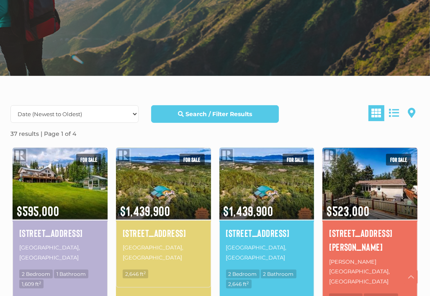
click at [133, 112] on select "Date (Newest to Oldest) Date (Oldest to Newest) Price (Highest to Lowest) Price…" at bounding box center [74, 114] width 128 height 18
select select "Price DESC, Lease DESC, property_id DESC"
click at [10, 105] on select "Date (Newest to Oldest) Date (Oldest to Newest) Price (Highest to Lowest) Price…" at bounding box center [74, 114] width 128 height 18
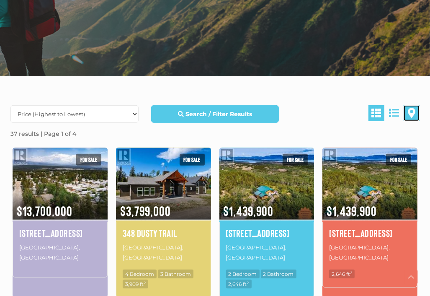
click at [411, 113] on span at bounding box center [412, 113] width 8 height 10
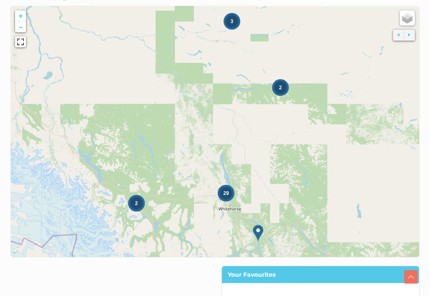
scroll to position [354, 0]
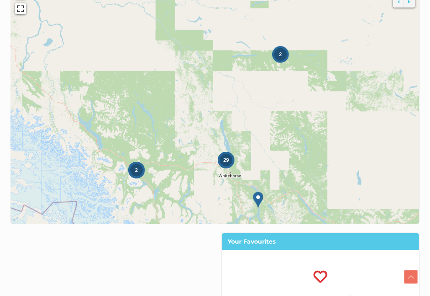
click at [239, 165] on icon at bounding box center [215, 98] width 774 height 475
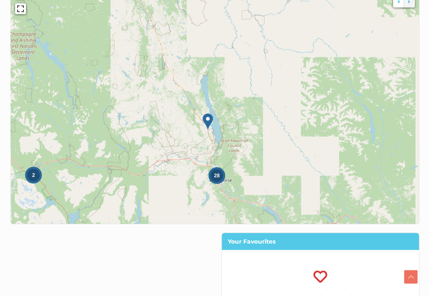
click at [233, 178] on icon at bounding box center [215, 98] width 774 height 475
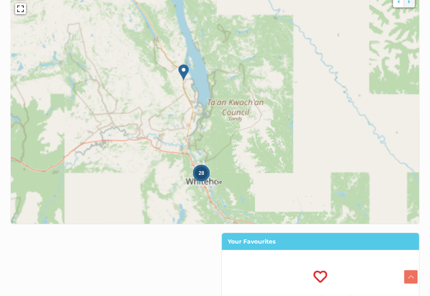
click at [234, 173] on icon at bounding box center [215, 98] width 774 height 475
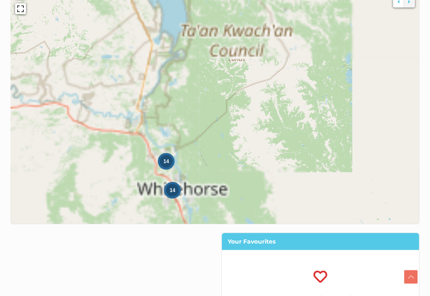
click at [233, 173] on icon at bounding box center [215, 98] width 774 height 475
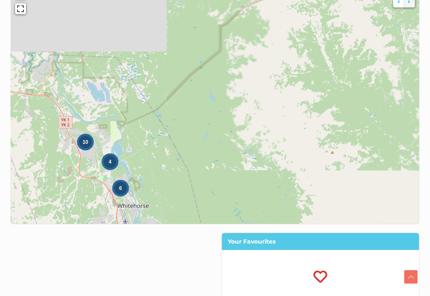
click at [192, 181] on icon at bounding box center [215, 98] width 774 height 475
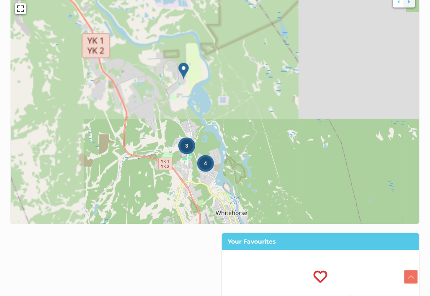
drag, startPoint x: 159, startPoint y: 190, endPoint x: 316, endPoint y: 173, distance: 158.0
click at [316, 173] on icon at bounding box center [372, 82] width 774 height 475
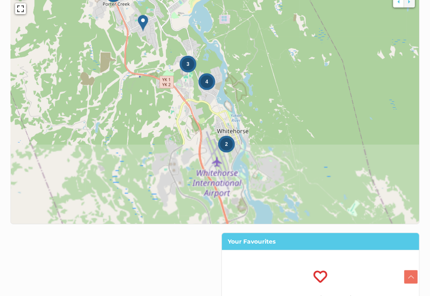
drag, startPoint x: 274, startPoint y: 162, endPoint x: 275, endPoint y: 71, distance: 90.9
click at [275, 71] on icon at bounding box center [216, 17] width 774 height 475
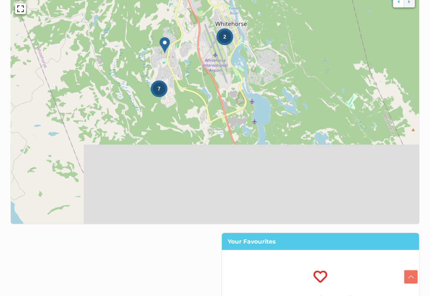
drag, startPoint x: 275, startPoint y: 127, endPoint x: 273, endPoint y: 17, distance: 109.8
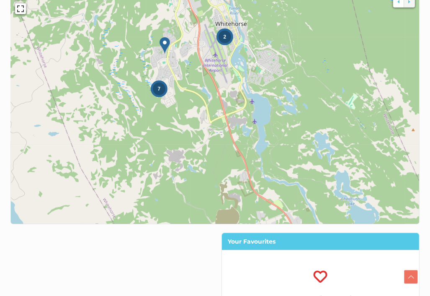
click at [184, 97] on icon at bounding box center [215, 98] width 774 height 475
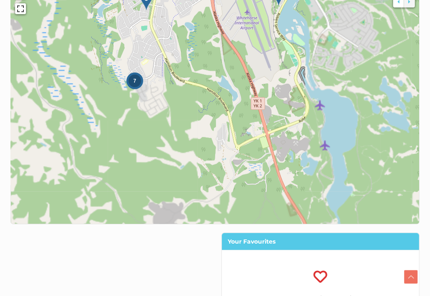
click at [184, 62] on icon at bounding box center [215, 98] width 774 height 475
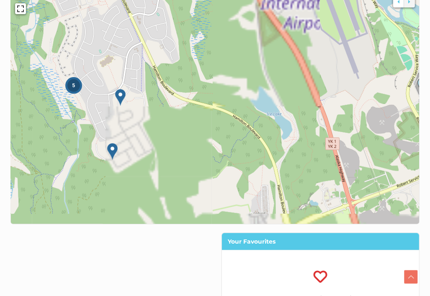
click at [186, 50] on icon at bounding box center [215, 98] width 774 height 475
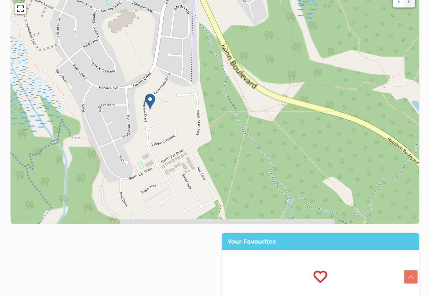
drag, startPoint x: 138, startPoint y: 138, endPoint x: 247, endPoint y: 80, distance: 123.1
click at [247, 80] on icon at bounding box center [309, 48] width 774 height 475
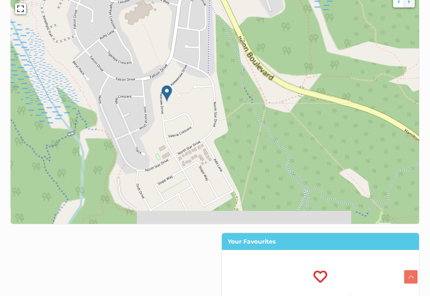
click at [247, 80] on icon at bounding box center [326, 39] width 774 height 475
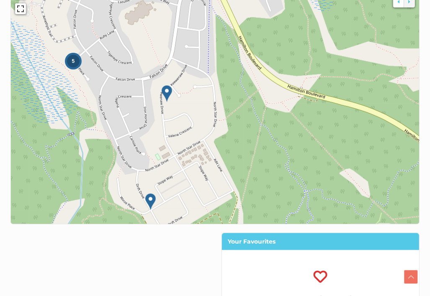
click at [168, 92] on img at bounding box center [167, 93] width 10 height 17
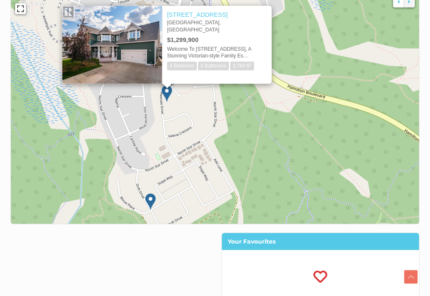
click at [194, 111] on icon at bounding box center [215, 98] width 774 height 475
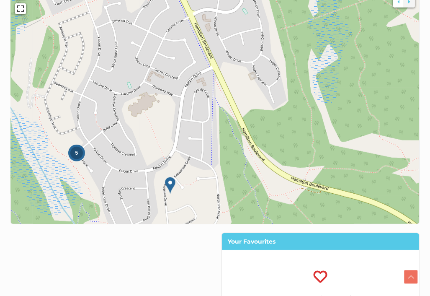
drag, startPoint x: 194, startPoint y: 111, endPoint x: 198, endPoint y: 204, distance: 93.5
click at [198, 204] on icon at bounding box center [219, 190] width 774 height 475
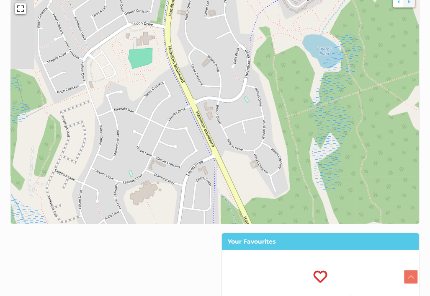
drag, startPoint x: 187, startPoint y: 82, endPoint x: 189, endPoint y: 173, distance: 90.9
click at [189, 173] on icon at bounding box center [217, 187] width 774 height 475
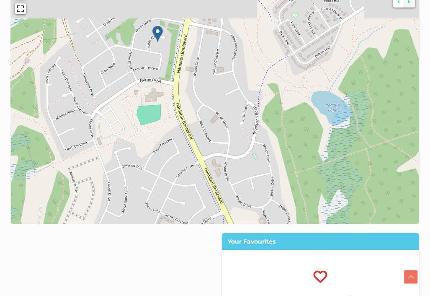
drag, startPoint x: 176, startPoint y: 129, endPoint x: 185, endPoint y: 188, distance: 59.3
click at [185, 188] on icon at bounding box center [224, 155] width 774 height 475
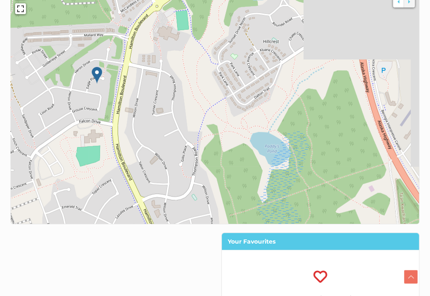
drag, startPoint x: 205, startPoint y: 67, endPoint x: 140, endPoint y: 115, distance: 80.6
click at [140, 115] on icon at bounding box center [154, 139] width 774 height 475
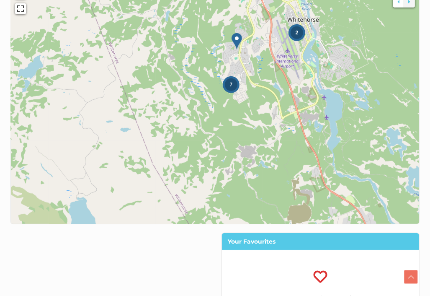
click at [260, 107] on icon at bounding box center [215, 98] width 774 height 475
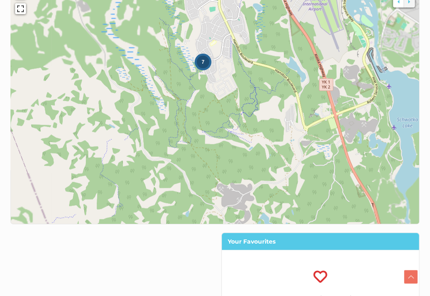
click at [260, 107] on icon at bounding box center [215, 98] width 774 height 475
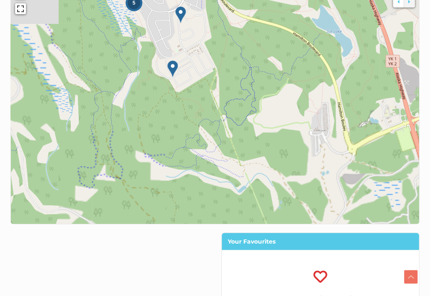
click at [260, 107] on icon at bounding box center [215, 98] width 774 height 475
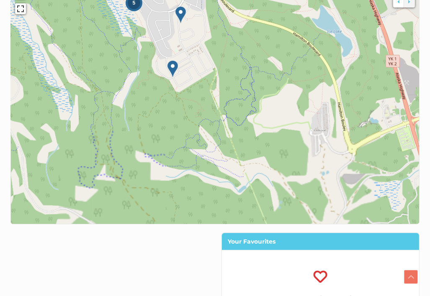
click at [260, 107] on icon at bounding box center [215, 98] width 774 height 475
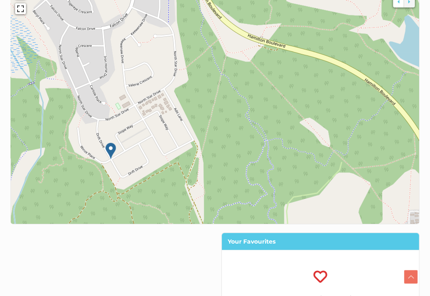
drag, startPoint x: 213, startPoint y: 54, endPoint x: 237, endPoint y: 197, distance: 144.9
click at [237, 197] on icon at bounding box center [240, 211] width 774 height 475
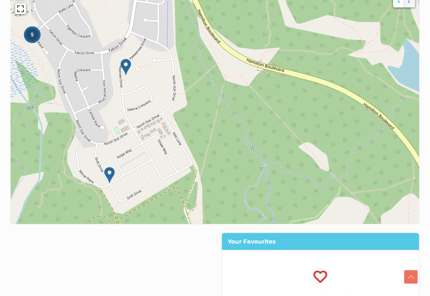
click at [215, 107] on icon at bounding box center [215, 98] width 774 height 475
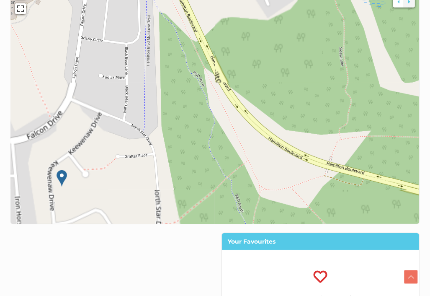
drag, startPoint x: 203, startPoint y: 68, endPoint x: 229, endPoint y: 214, distance: 148.2
click at [229, 214] on icon at bounding box center [240, 242] width 774 height 475
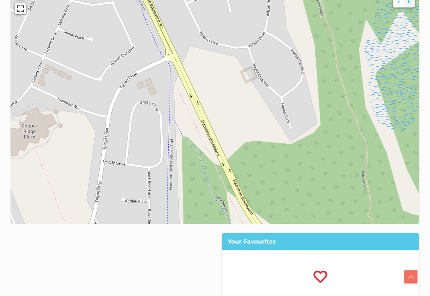
drag, startPoint x: 193, startPoint y: 76, endPoint x: 216, endPoint y: 211, distance: 137.3
click at [216, 211] on icon at bounding box center [238, 222] width 774 height 475
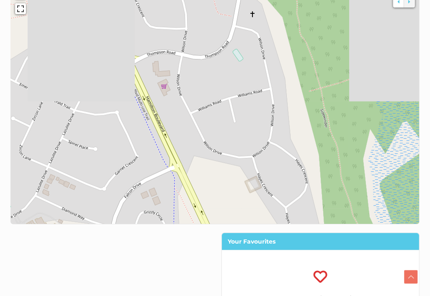
drag, startPoint x: 233, startPoint y: 57, endPoint x: 238, endPoint y: 170, distance: 112.4
click at [238, 170] on icon at bounding box center [220, 201] width 774 height 475
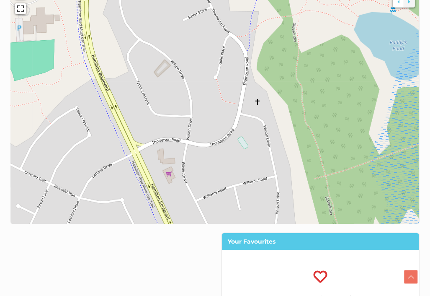
drag, startPoint x: 199, startPoint y: 84, endPoint x: 204, endPoint y: 170, distance: 86.0
click at [204, 170] on icon at bounding box center [220, 182] width 774 height 475
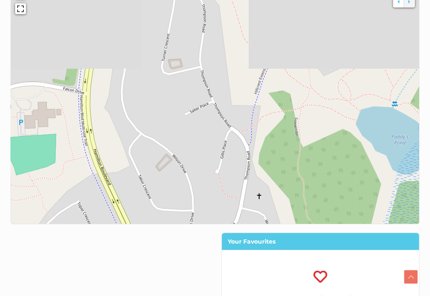
drag, startPoint x: 204, startPoint y: 88, endPoint x: 206, endPoint y: 191, distance: 102.2
click at [206, 191] on icon at bounding box center [217, 193] width 774 height 475
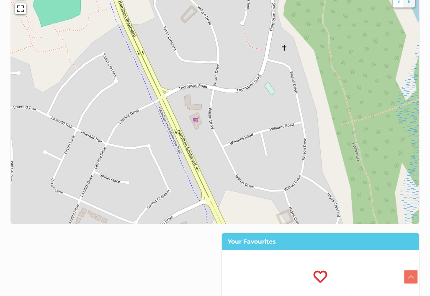
drag, startPoint x: 211, startPoint y: 212, endPoint x: 238, endPoint y: 53, distance: 161.9
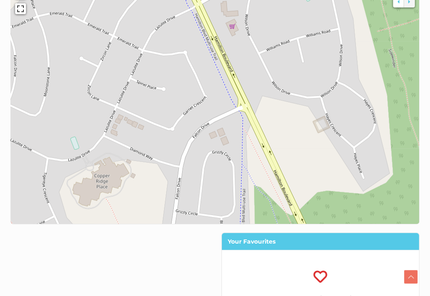
drag, startPoint x: 220, startPoint y: 157, endPoint x: 258, endPoint y: 62, distance: 102.3
click at [258, 62] on icon at bounding box center [250, 10] width 774 height 475
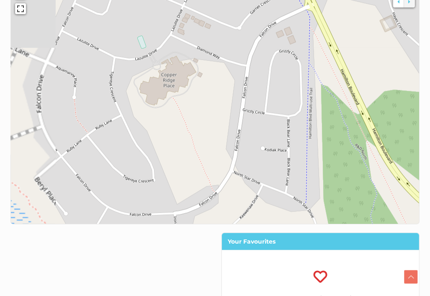
drag, startPoint x: 194, startPoint y: 141, endPoint x: 270, endPoint y: 31, distance: 133.5
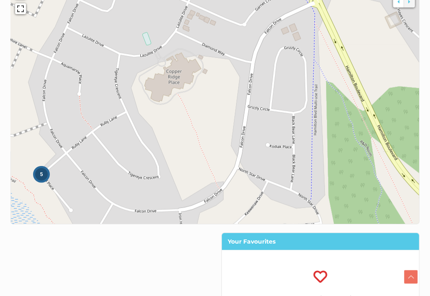
click at [46, 177] on div "5" at bounding box center [41, 174] width 13 height 13
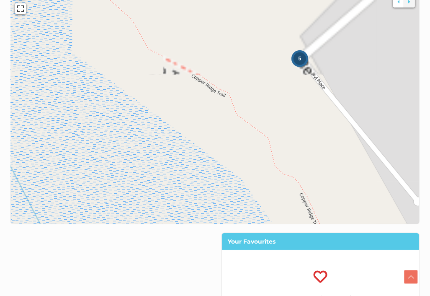
click at [292, 65] on icon at bounding box center [215, 98] width 774 height 475
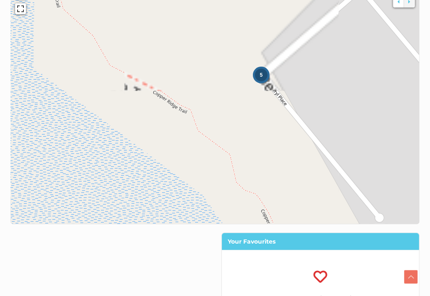
click at [292, 66] on icon at bounding box center [215, 98] width 774 height 475
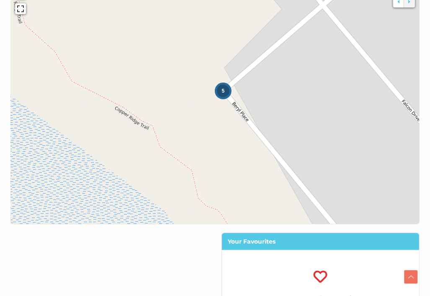
click at [223, 94] on div "5" at bounding box center [223, 91] width 13 height 13
click at [221, 97] on img at bounding box center [220, 98] width 10 height 17
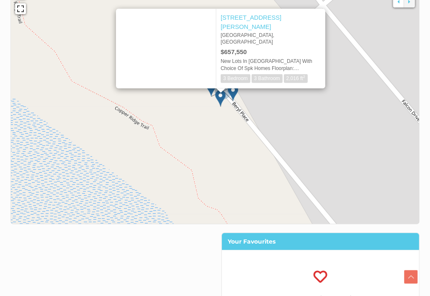
click at [220, 118] on icon at bounding box center [215, 98] width 774 height 475
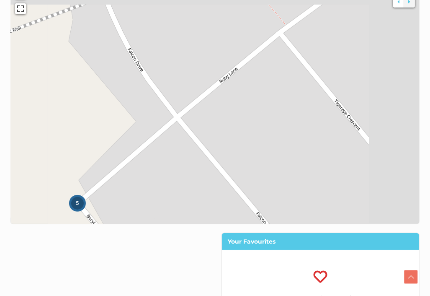
drag, startPoint x: 272, startPoint y: 57, endPoint x: 125, endPoint y: 171, distance: 186.1
click at [125, 171] on icon at bounding box center [69, 211] width 774 height 475
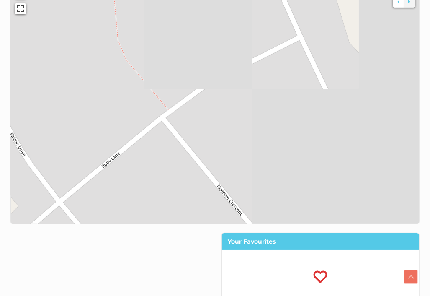
drag, startPoint x: 204, startPoint y: 75, endPoint x: 69, endPoint y: 182, distance: 172.4
click at [69, 182] on icon at bounding box center [97, 183] width 774 height 475
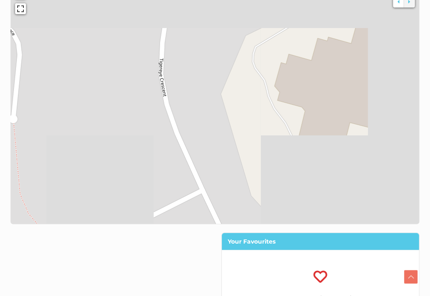
drag, startPoint x: 202, startPoint y: 67, endPoint x: 112, endPoint y: 208, distance: 167.1
click at [112, 208] on icon at bounding box center [132, 235] width 774 height 475
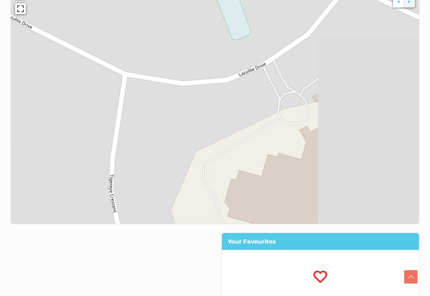
drag, startPoint x: 176, startPoint y: 65, endPoint x: 124, endPoint y: 190, distance: 135.2
click at [124, 190] on icon at bounding box center [165, 214] width 774 height 475
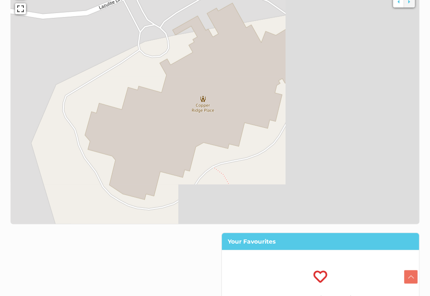
drag, startPoint x: 232, startPoint y: 131, endPoint x: 83, endPoint y: 57, distance: 166.8
click at [83, 57] on icon at bounding box center [75, 31] width 774 height 475
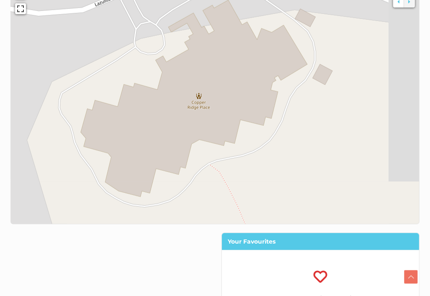
click at [201, 102] on icon at bounding box center [215, 98] width 774 height 475
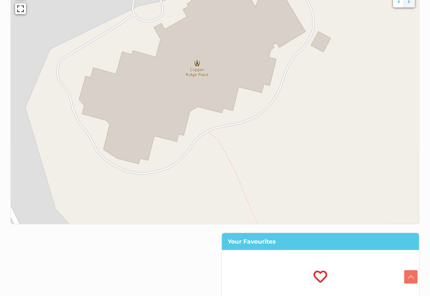
drag, startPoint x: 283, startPoint y: 96, endPoint x: 278, endPoint y: 72, distance: 24.3
click at [278, 72] on icon at bounding box center [214, 66] width 774 height 475
drag, startPoint x: 195, startPoint y: 70, endPoint x: 197, endPoint y: 65, distance: 6.0
click at [197, 65] on icon at bounding box center [215, 98] width 774 height 475
click at [197, 77] on icon at bounding box center [215, 98] width 774 height 475
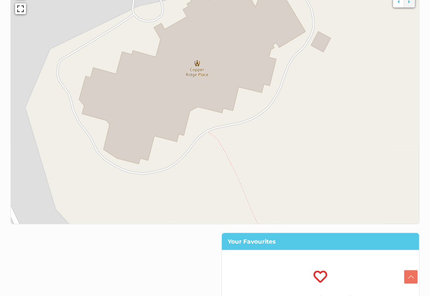
click at [197, 77] on icon at bounding box center [215, 98] width 774 height 475
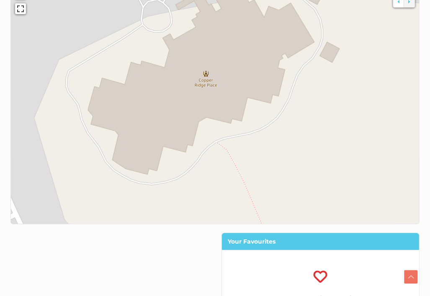
click at [22, 14] on icon at bounding box center [215, 98] width 774 height 475
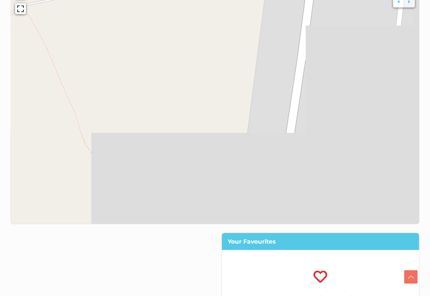
drag, startPoint x: 215, startPoint y: 188, endPoint x: 16, endPoint y: 54, distance: 240.4
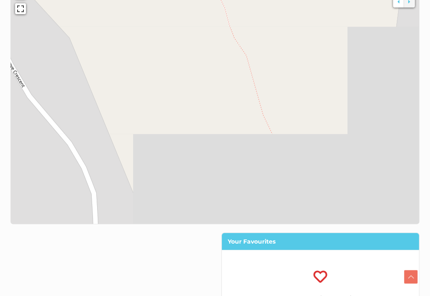
drag, startPoint x: 70, startPoint y: 135, endPoint x: 215, endPoint y: 44, distance: 171.6
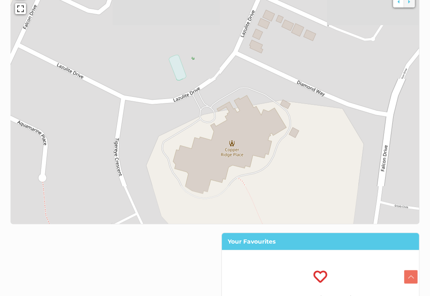
drag, startPoint x: 327, startPoint y: 64, endPoint x: 356, endPoint y: 253, distance: 191.2
click at [356, 253] on div "Search / Filter Results All Property Types Business Office Other Single Family …" at bounding box center [215, 122] width 422 height 417
